Goal: Task Accomplishment & Management: Use online tool/utility

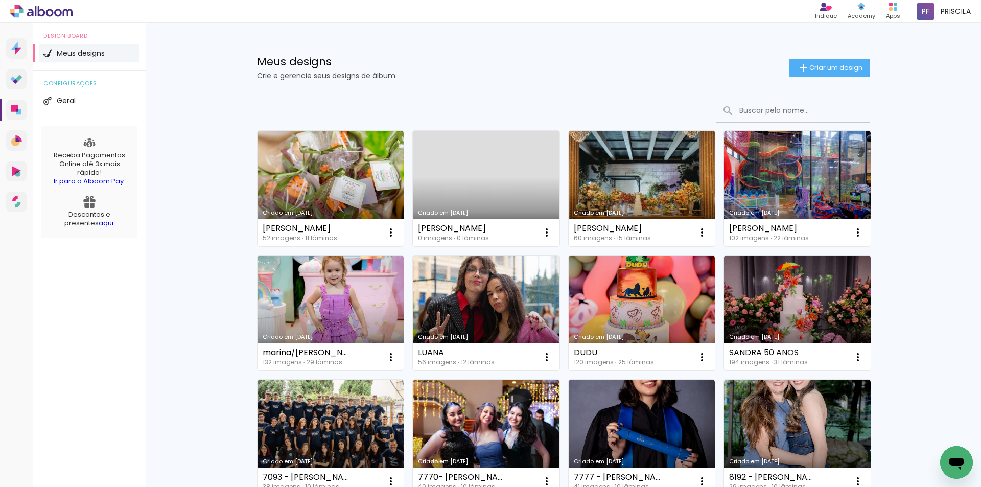
click at [631, 184] on link "Criado em [DATE]" at bounding box center [642, 188] width 147 height 115
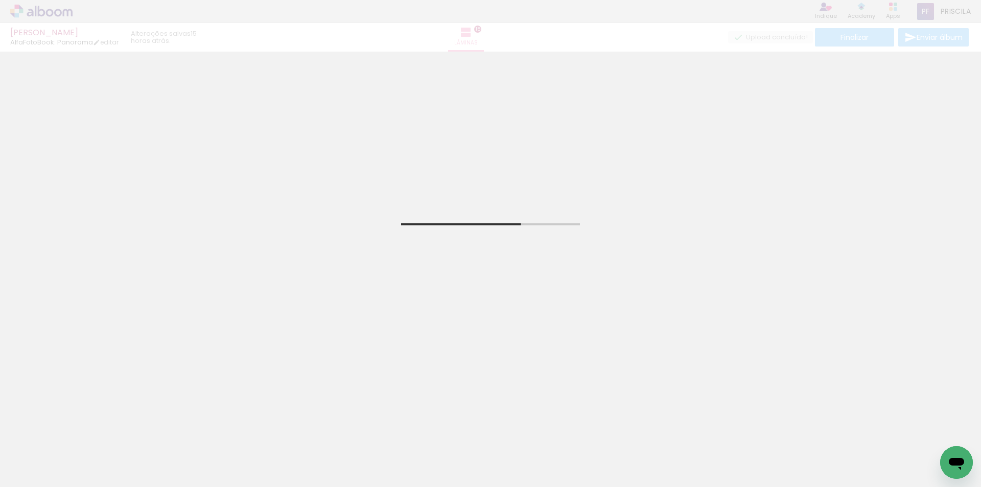
click at [53, 455] on iron-icon at bounding box center [52, 456] width 8 height 8
click at [0, 0] on div at bounding box center [0, 0] width 0 height 0
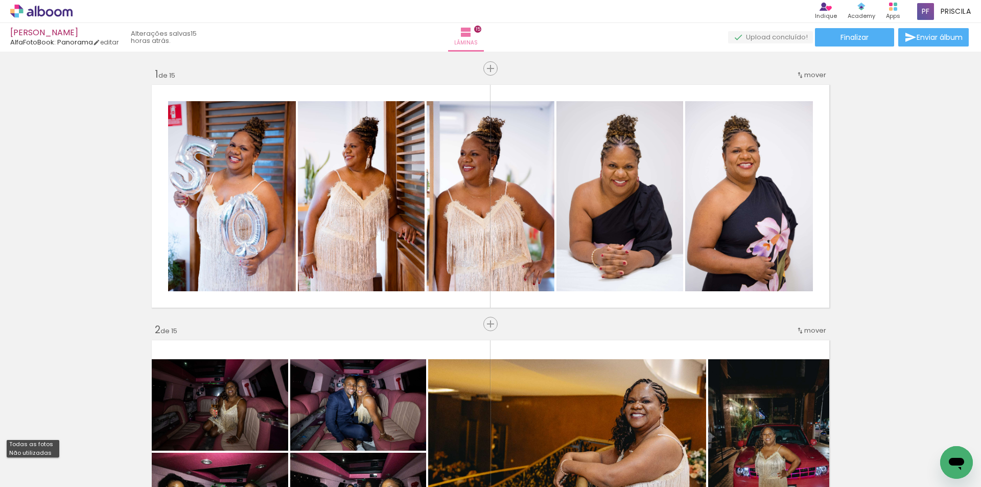
click at [0, 0] on slot "Não utilizadas" at bounding box center [0, 0] width 0 height 0
type input "Não utilizadas"
